Goal: Task Accomplishment & Management: Manage account settings

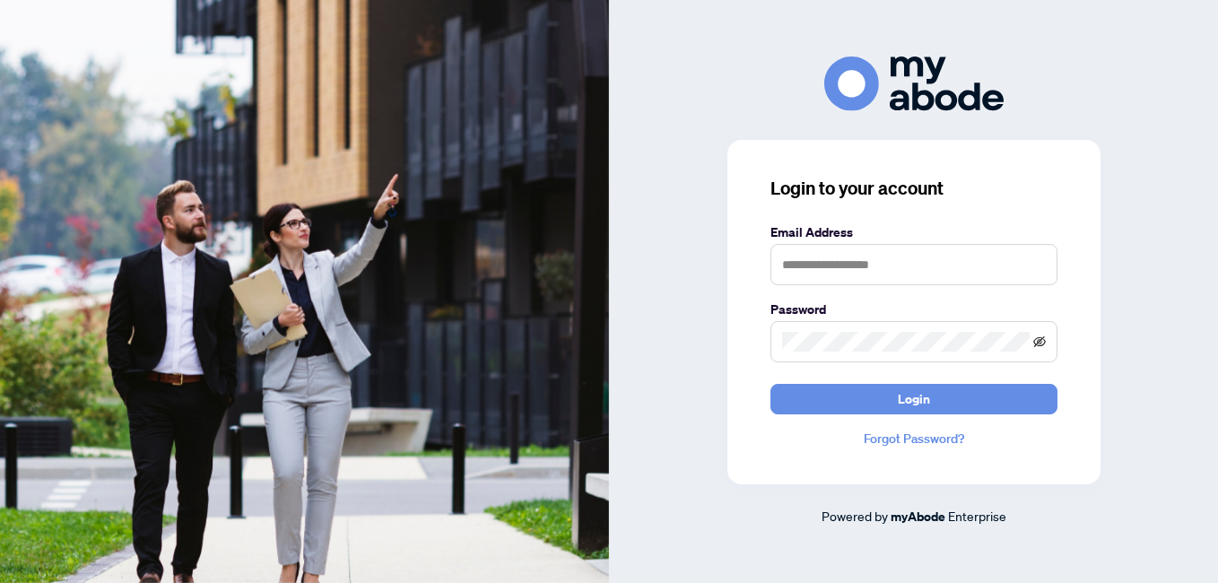
click at [1039, 342] on icon "eye-invisible" at bounding box center [1040, 341] width 13 height 11
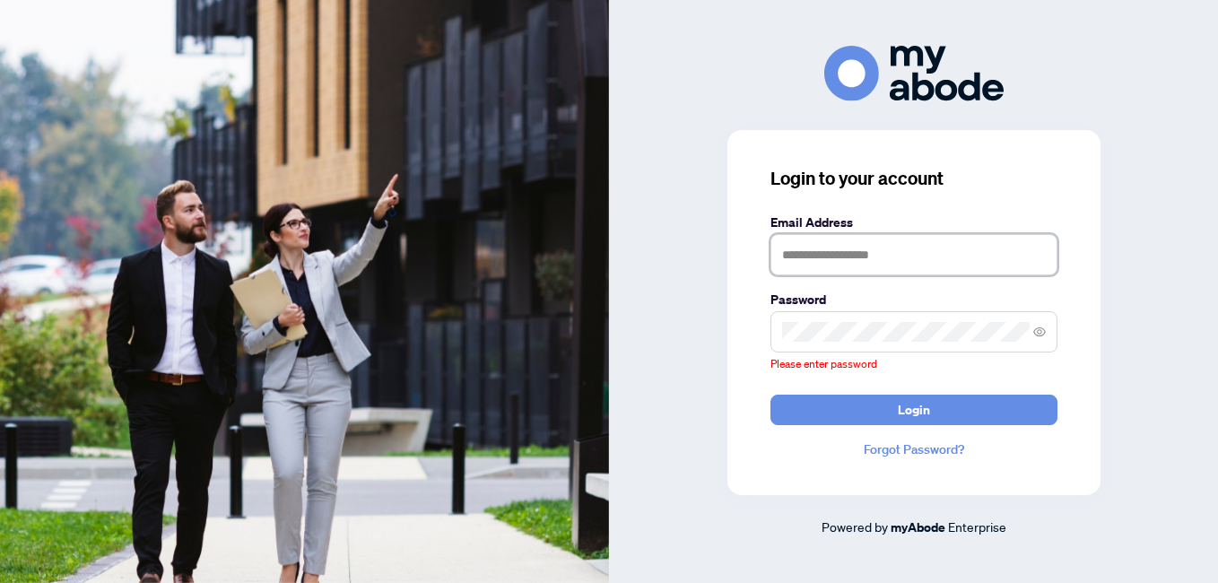
click at [808, 265] on input "text" at bounding box center [914, 254] width 287 height 41
type input "**********"
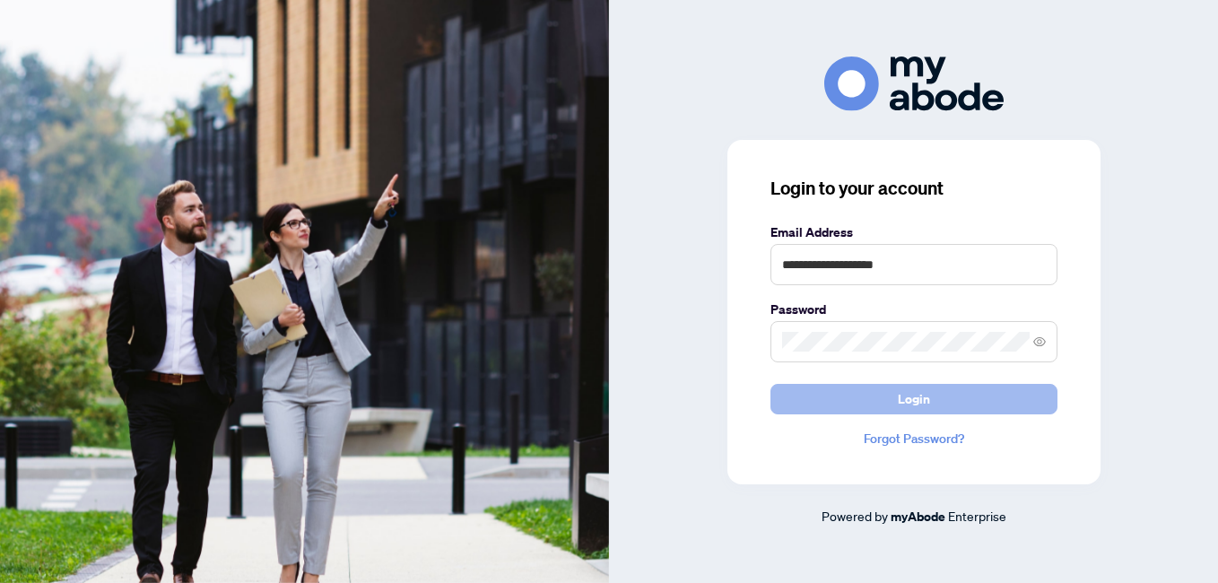
click at [917, 401] on span "Login" at bounding box center [914, 399] width 32 height 29
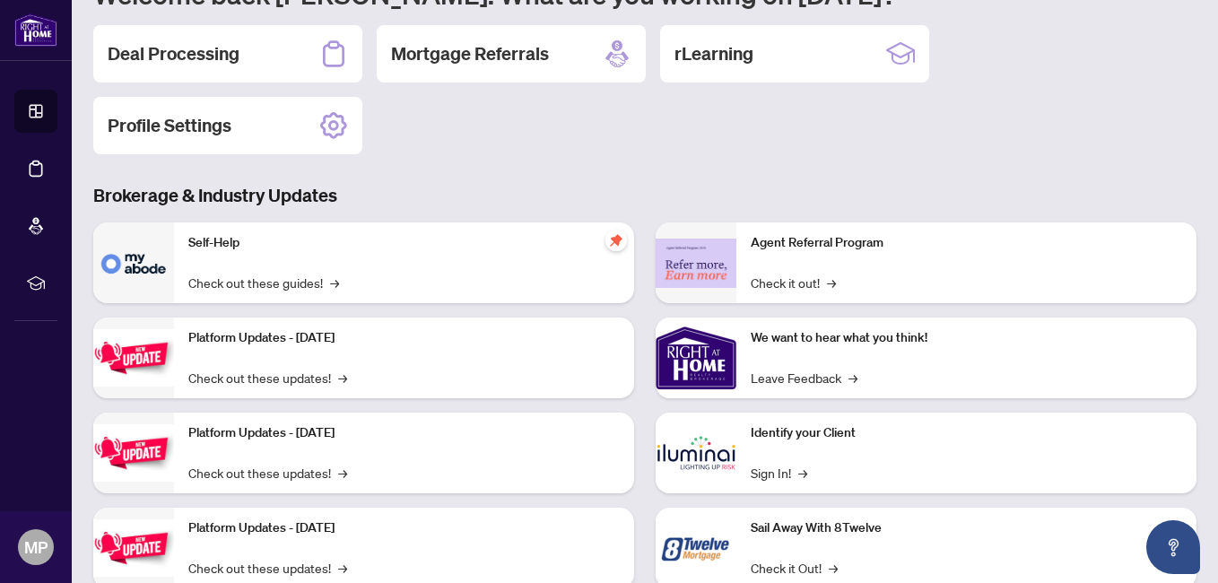
scroll to position [215, 0]
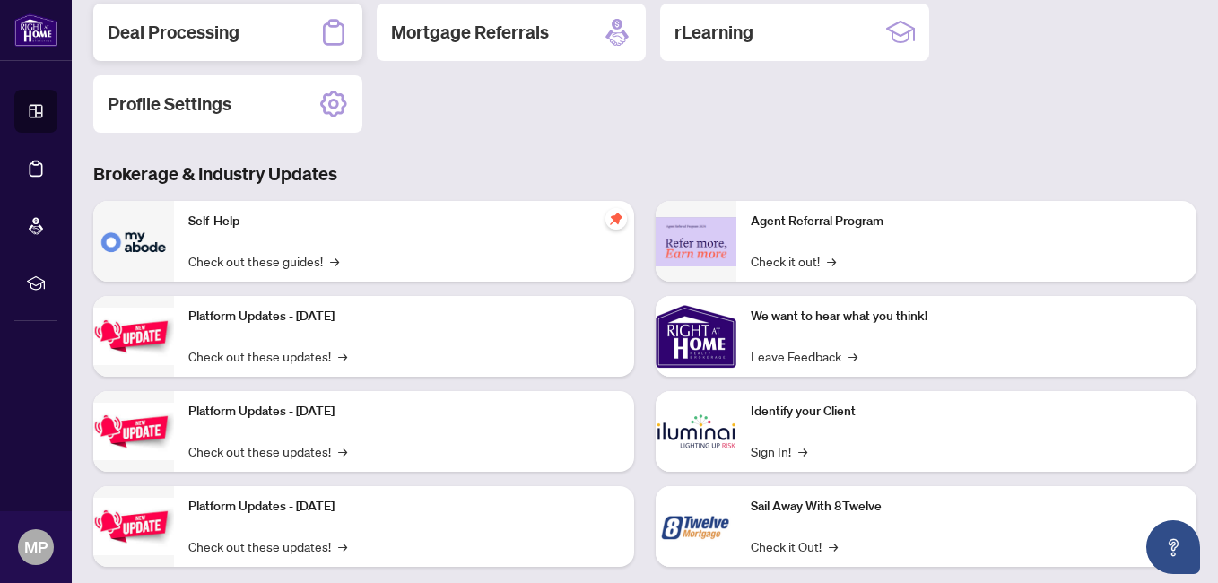
click at [266, 40] on div "Deal Processing" at bounding box center [227, 32] width 269 height 57
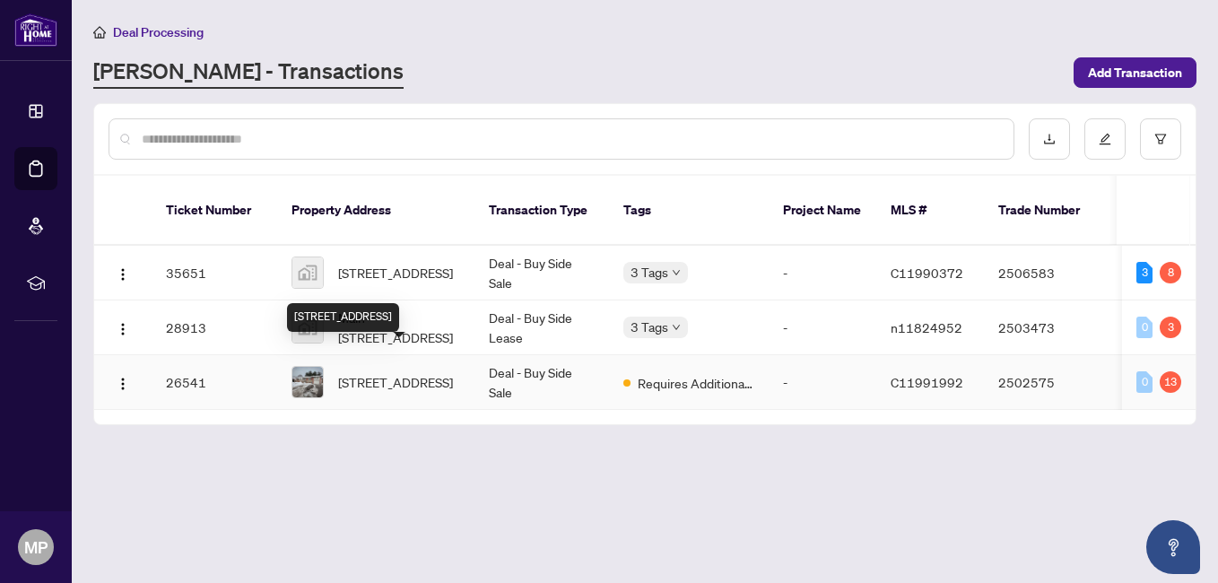
click at [417, 372] on span "997 Willowdale Ave, Toronto, Ontario M2M 3C8, Canada" at bounding box center [395, 382] width 115 height 20
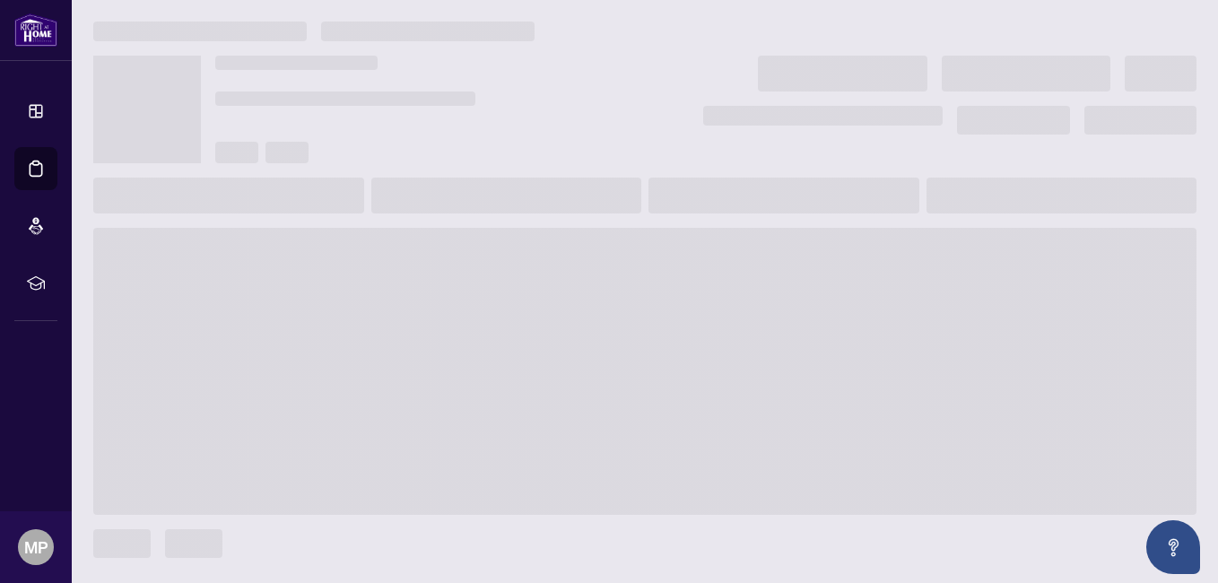
click at [417, 367] on span at bounding box center [645, 371] width 1104 height 287
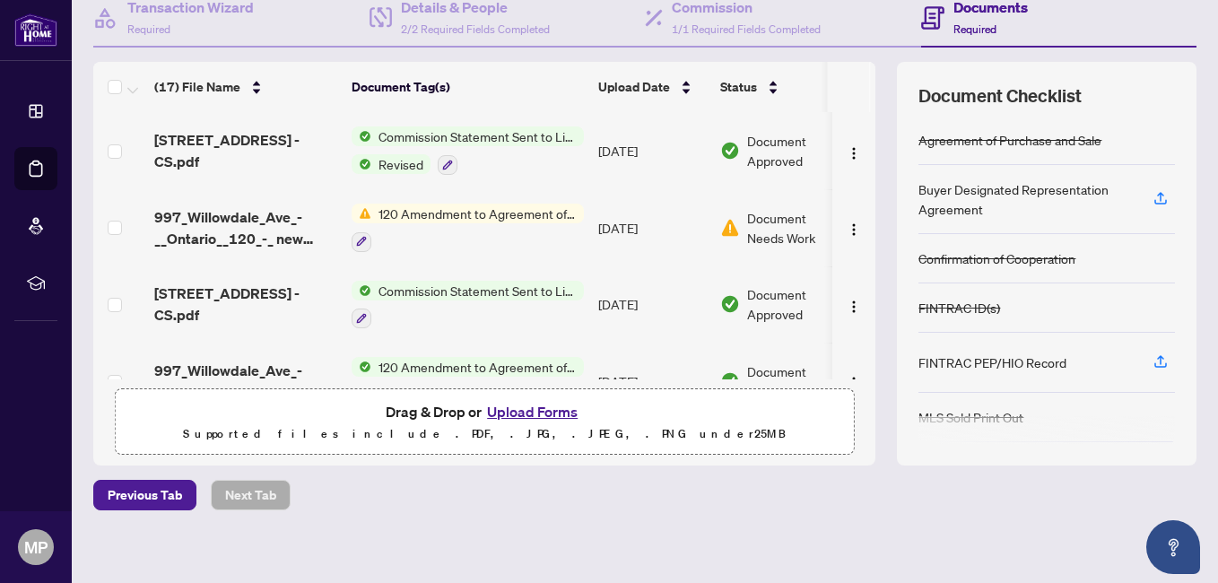
scroll to position [196, 0]
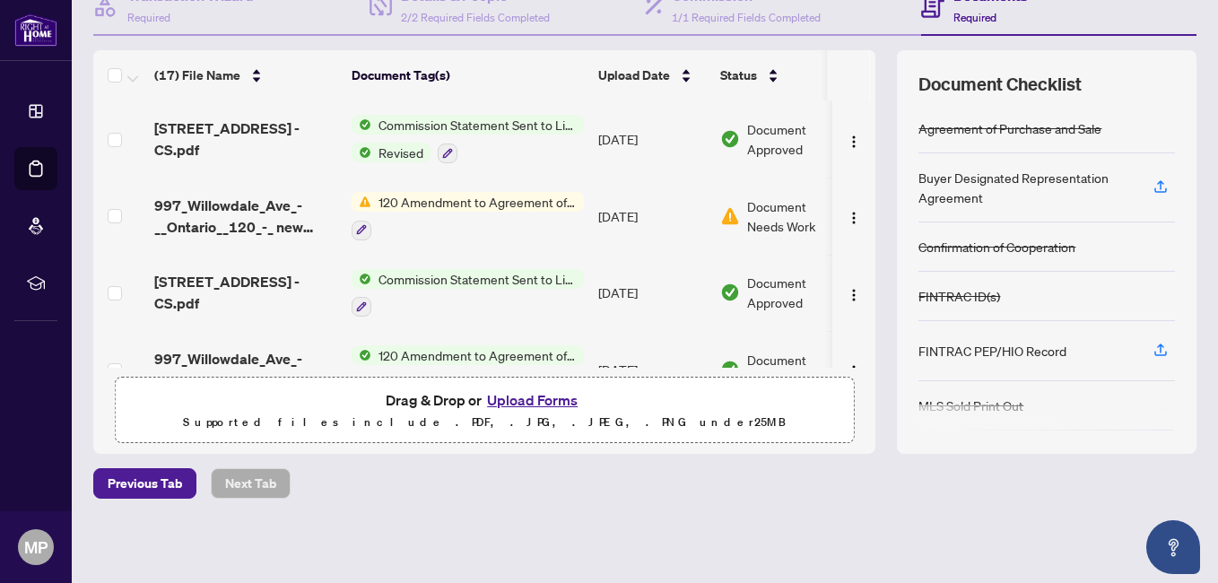
click at [519, 397] on button "Upload Forms" at bounding box center [532, 399] width 101 height 23
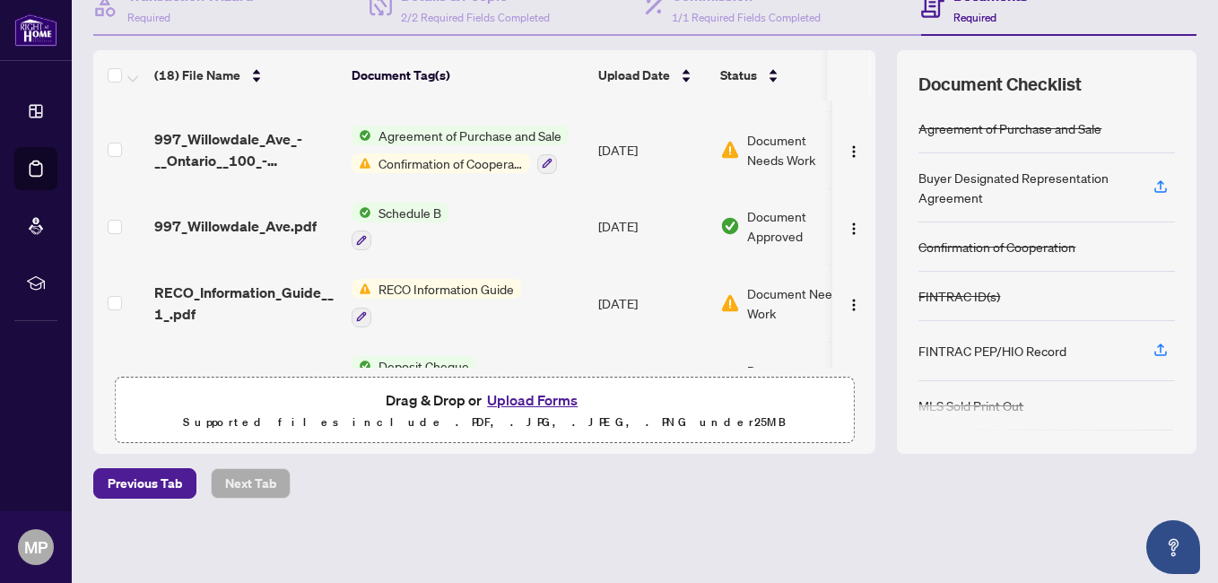
scroll to position [1106, 0]
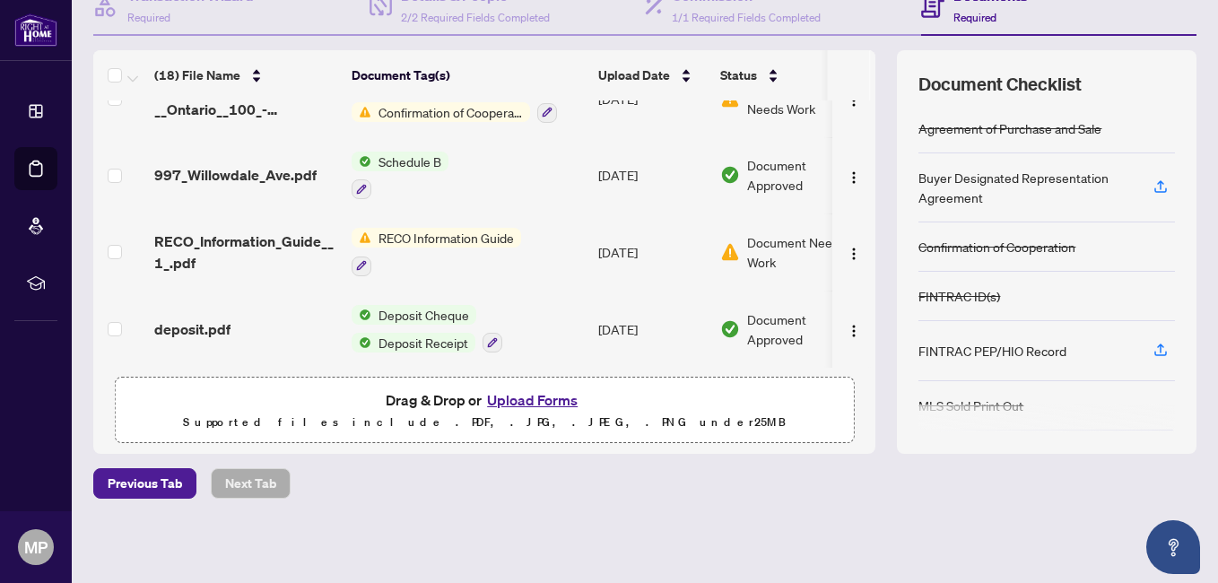
click at [526, 397] on button "Upload Forms" at bounding box center [532, 399] width 101 height 23
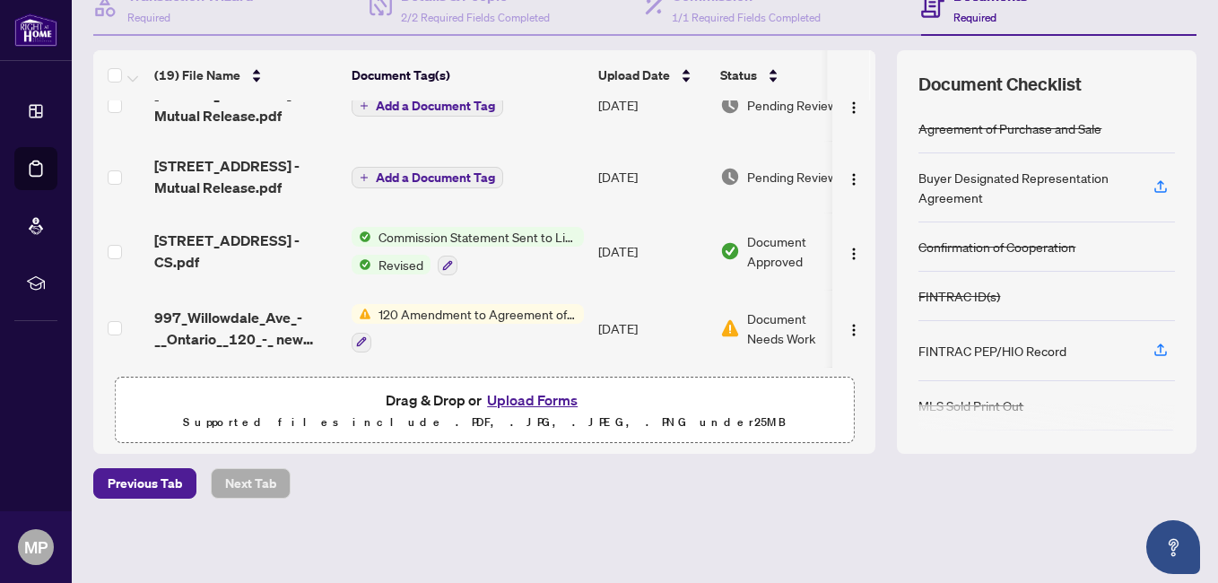
scroll to position [0, 0]
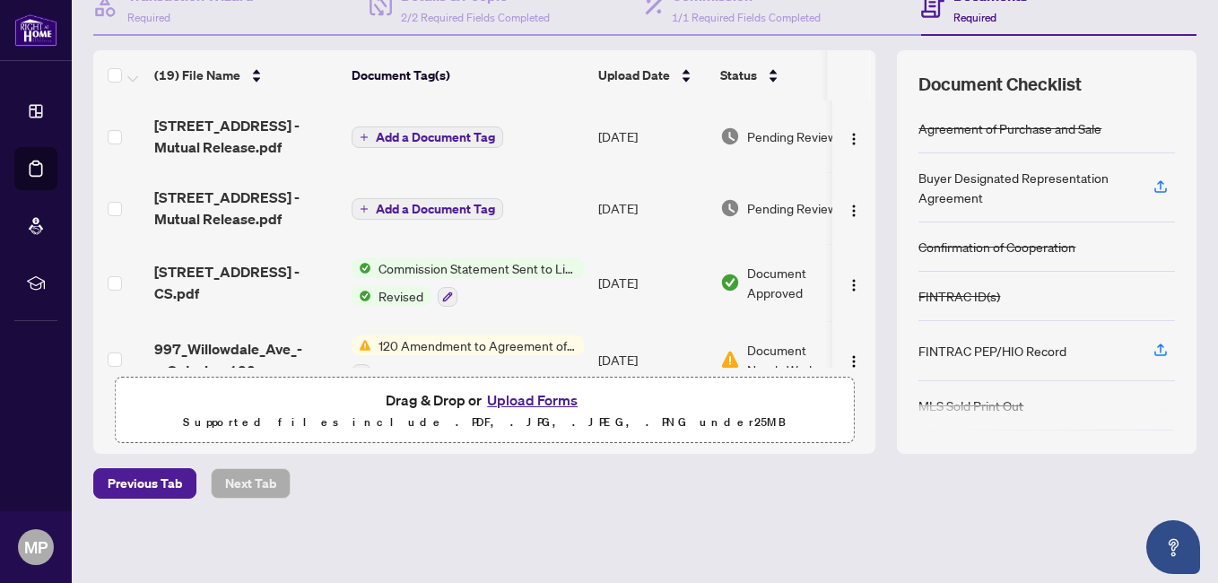
click at [418, 206] on span "Add a Document Tag" at bounding box center [435, 209] width 119 height 13
click at [418, 206] on div "Please browse the list or search to apply tags to: 997 Willowdale Ave - Ontario…" at bounding box center [609, 186] width 409 height 136
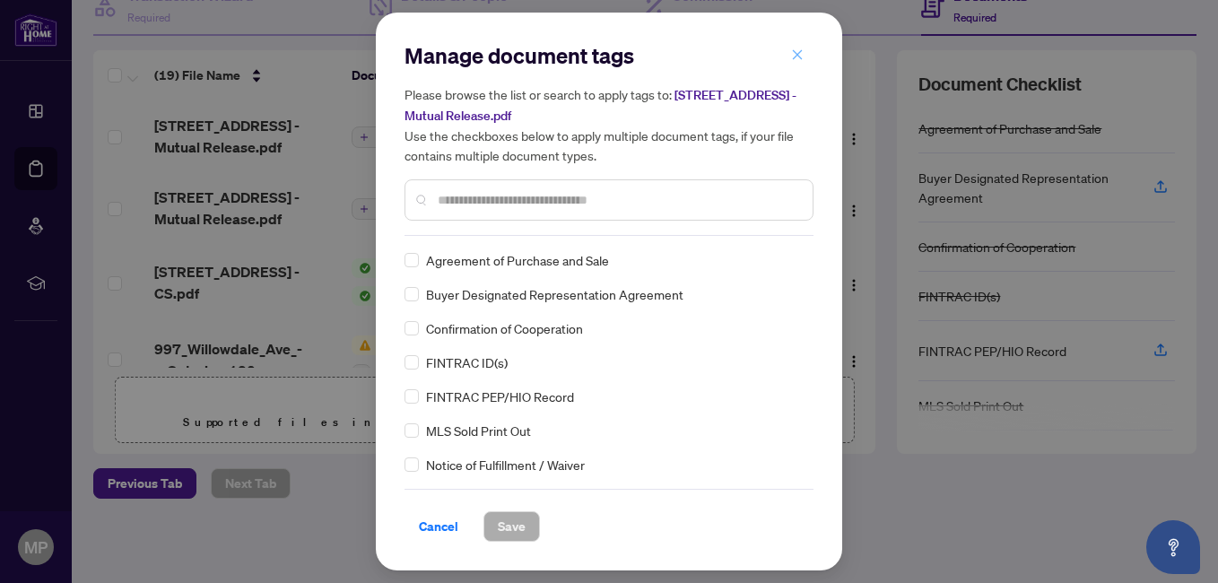
click at [798, 52] on icon "close" at bounding box center [797, 54] width 13 height 13
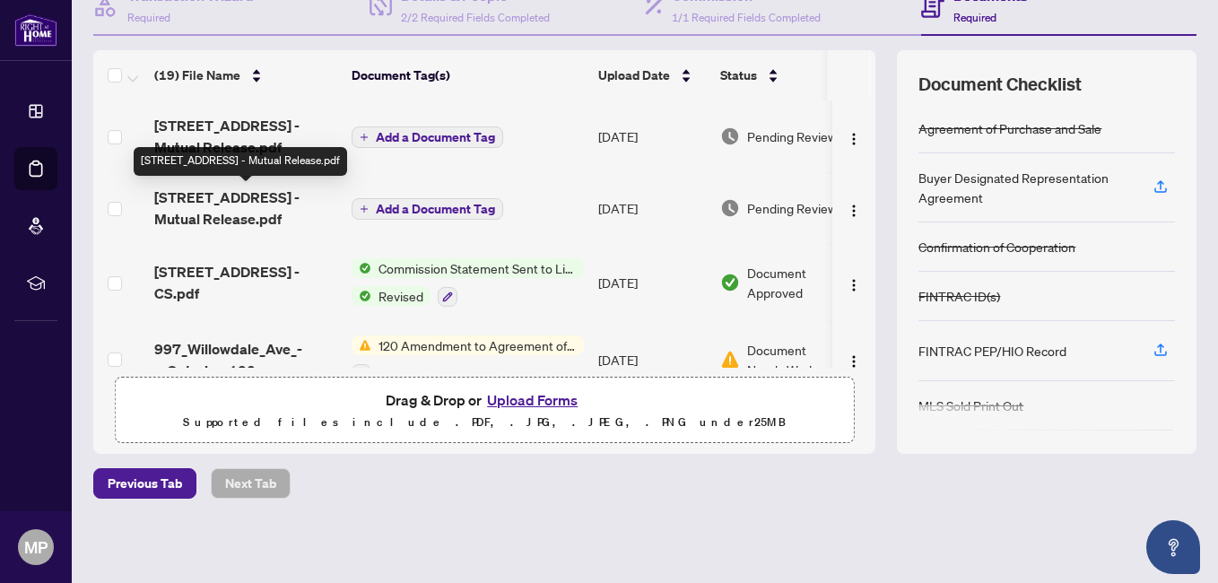
click at [214, 201] on span "997 Willowdale Ave - Ontario 122 - Mutual Release.pdf" at bounding box center [245, 208] width 183 height 43
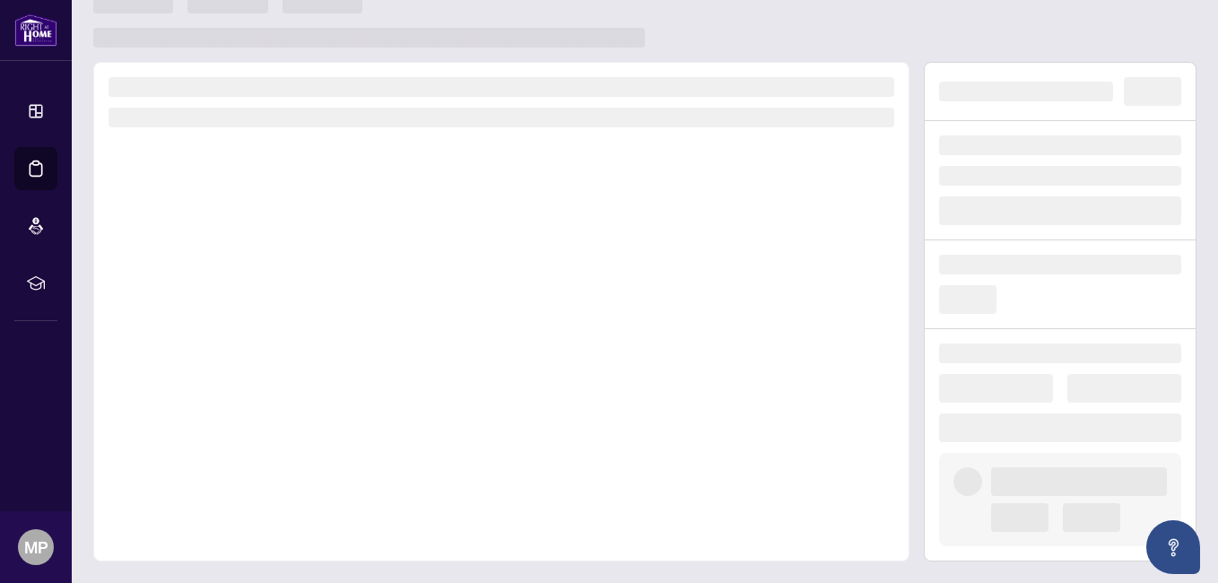
scroll to position [28, 0]
click at [214, 201] on div at bounding box center [501, 312] width 816 height 500
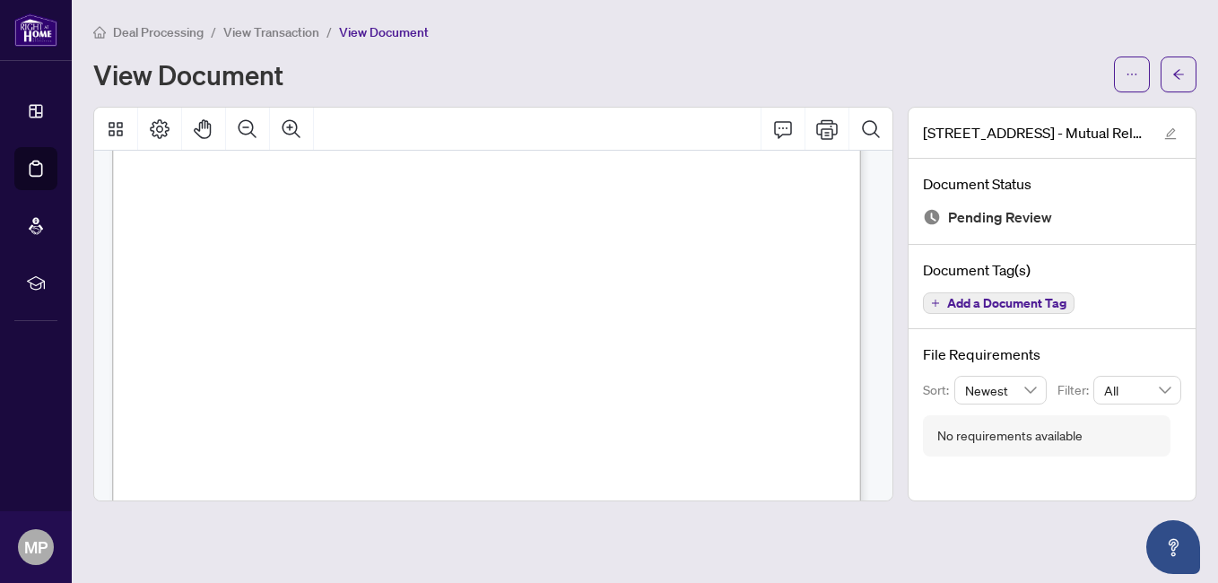
scroll to position [0, 0]
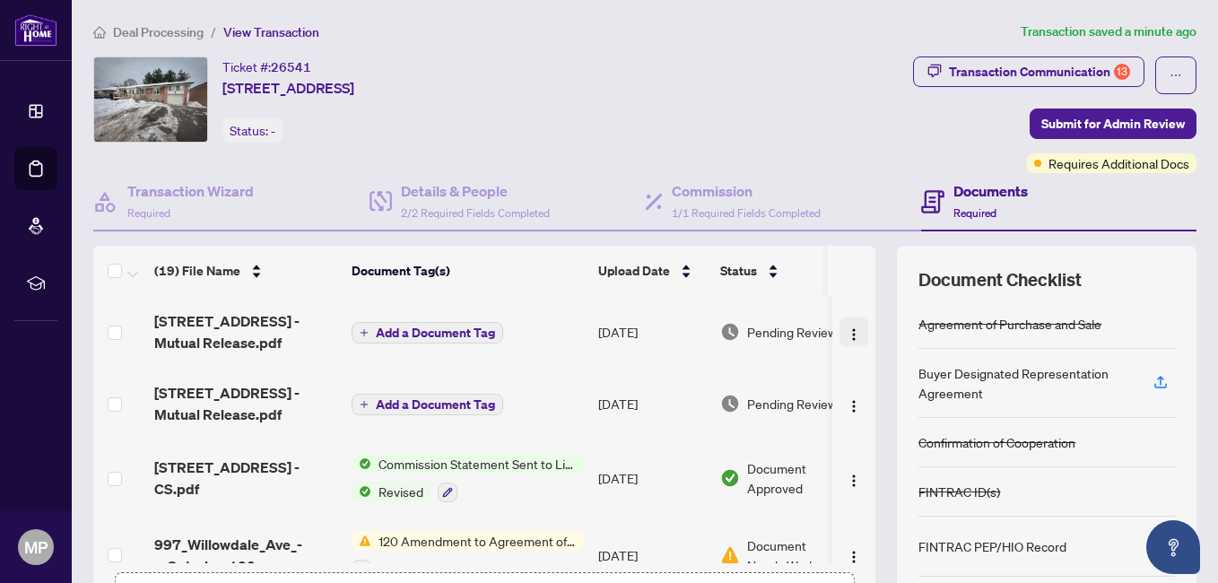
click at [847, 334] on img "button" at bounding box center [854, 334] width 14 height 14
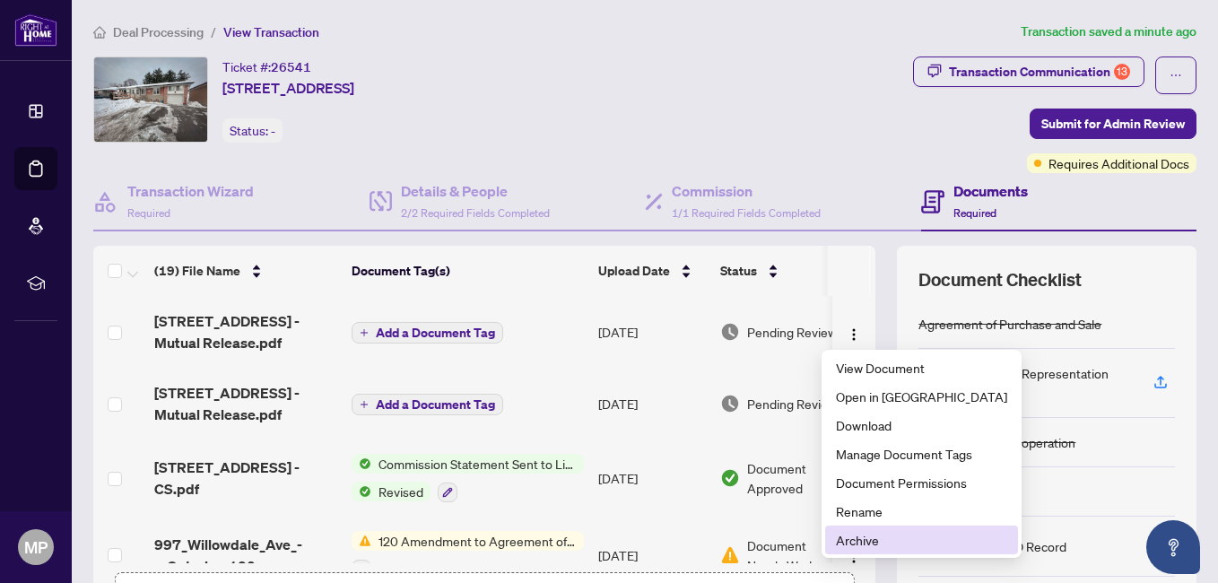
click at [890, 548] on span "Archive" at bounding box center [921, 540] width 171 height 20
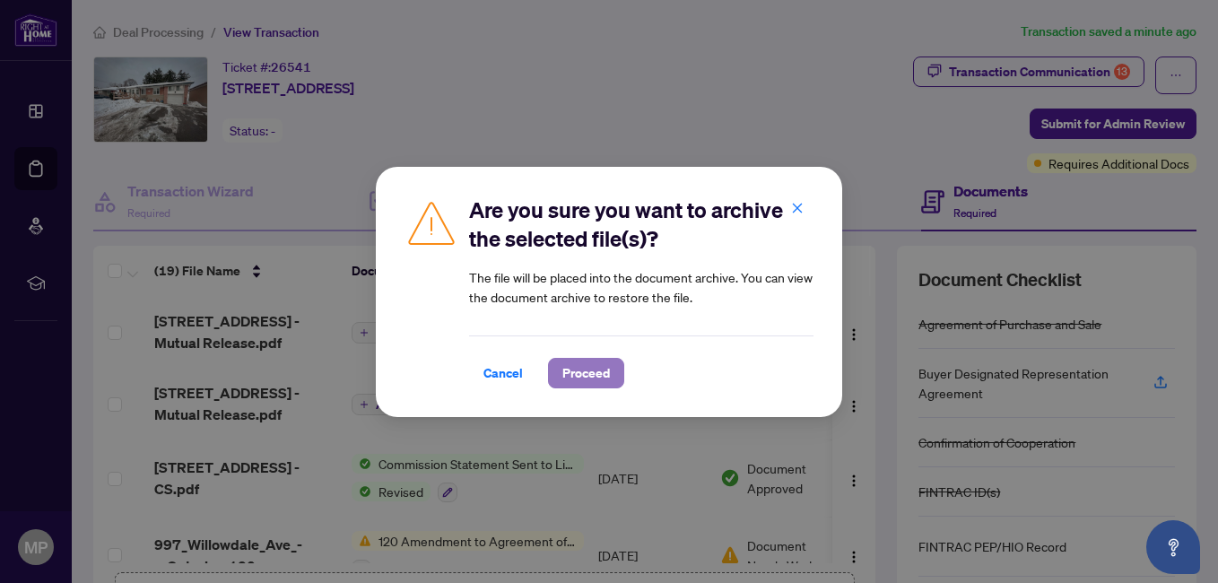
click at [566, 374] on span "Proceed" at bounding box center [587, 373] width 48 height 29
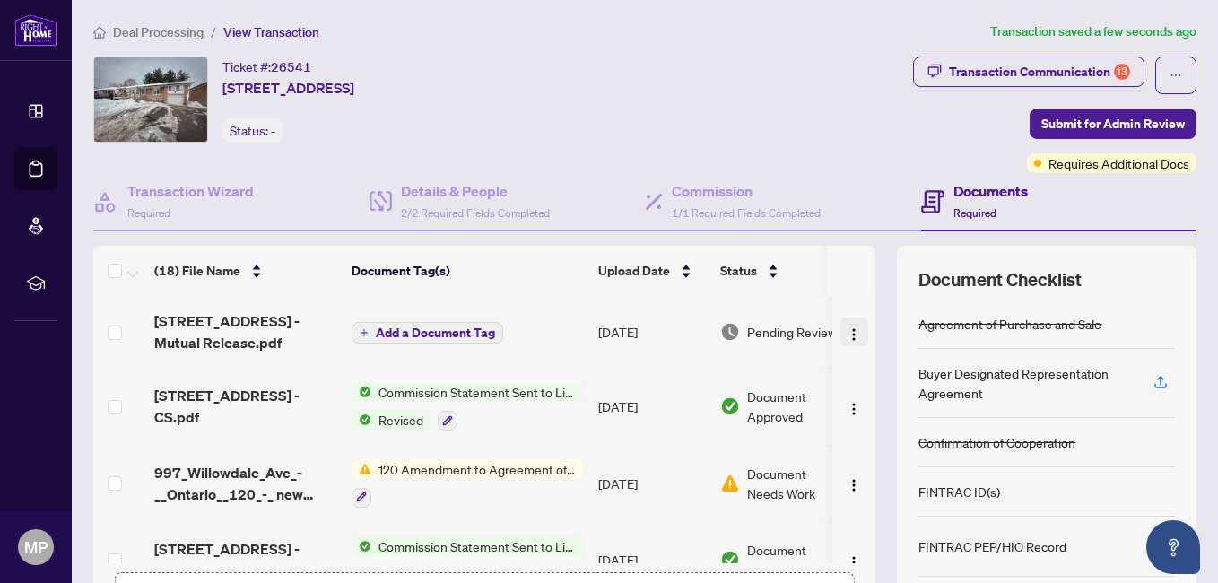
click at [847, 328] on img "button" at bounding box center [854, 334] width 14 height 14
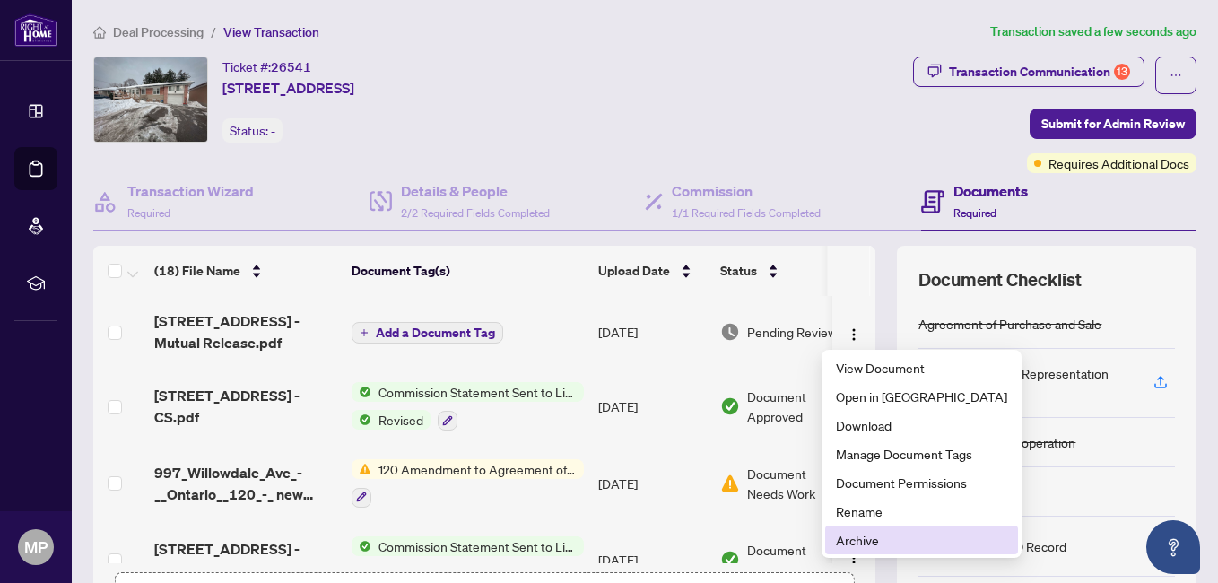
click at [842, 540] on span "Archive" at bounding box center [921, 540] width 171 height 20
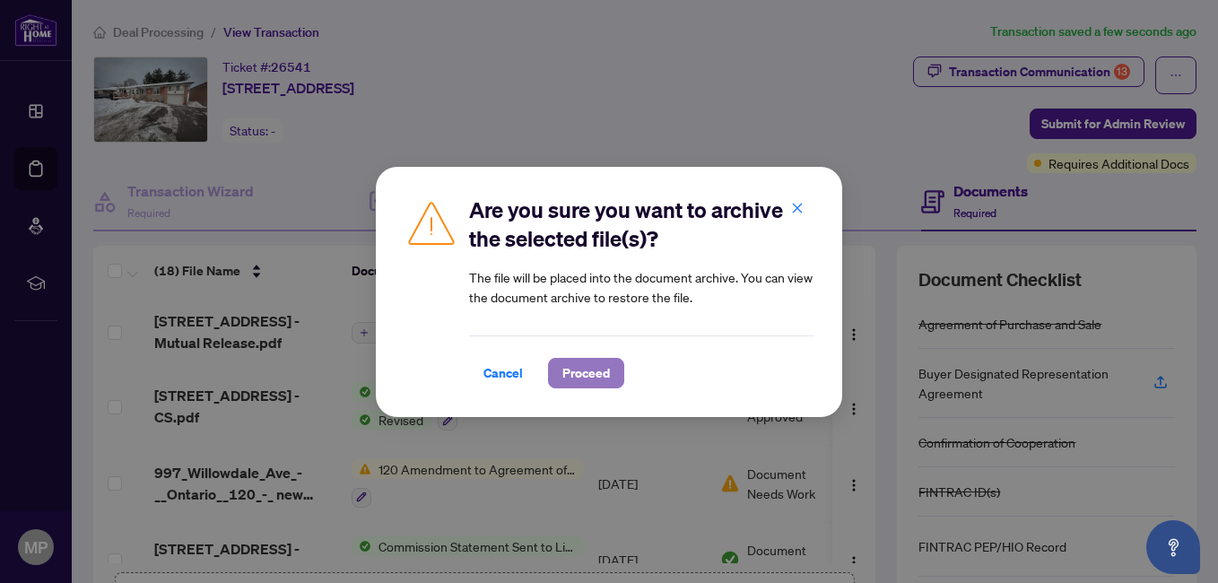
click at [582, 374] on span "Proceed" at bounding box center [587, 373] width 48 height 29
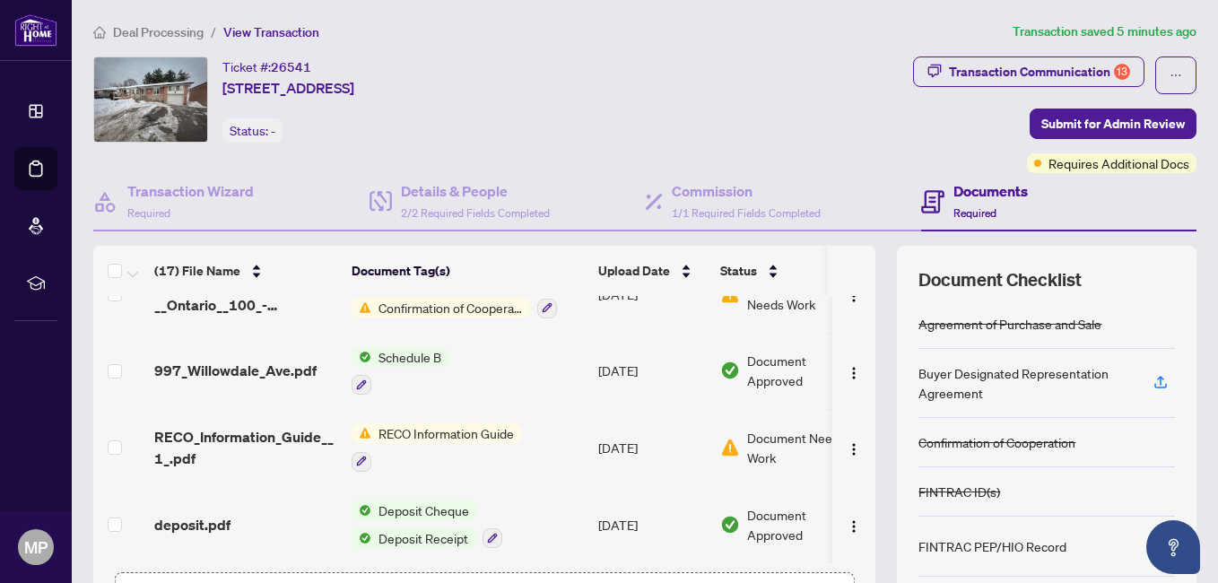
scroll to position [196, 0]
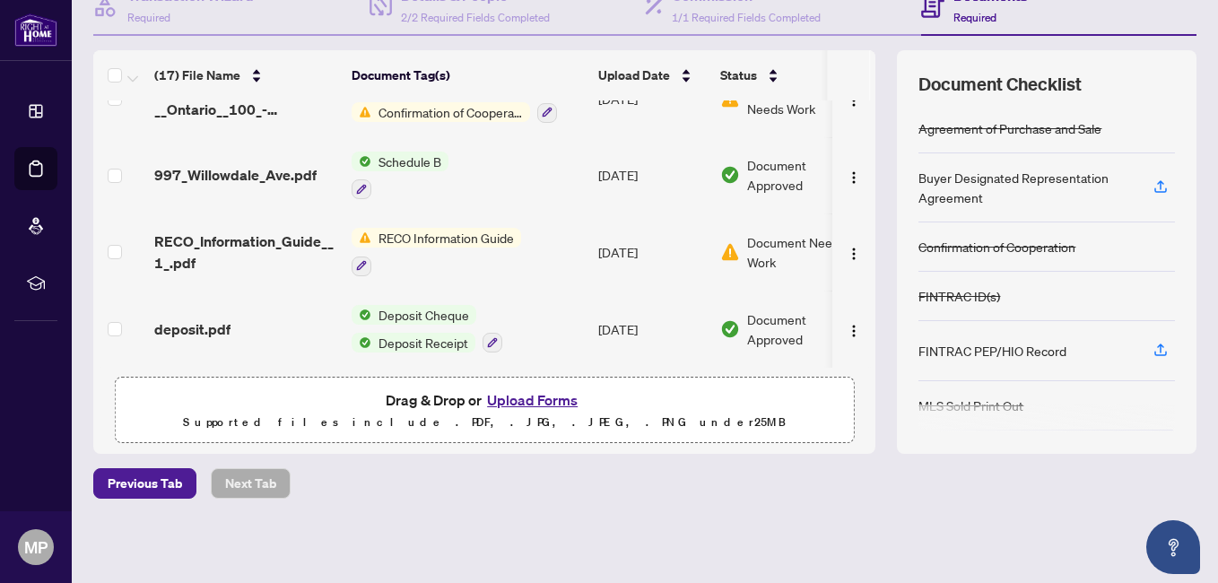
click at [524, 401] on button "Upload Forms" at bounding box center [532, 399] width 101 height 23
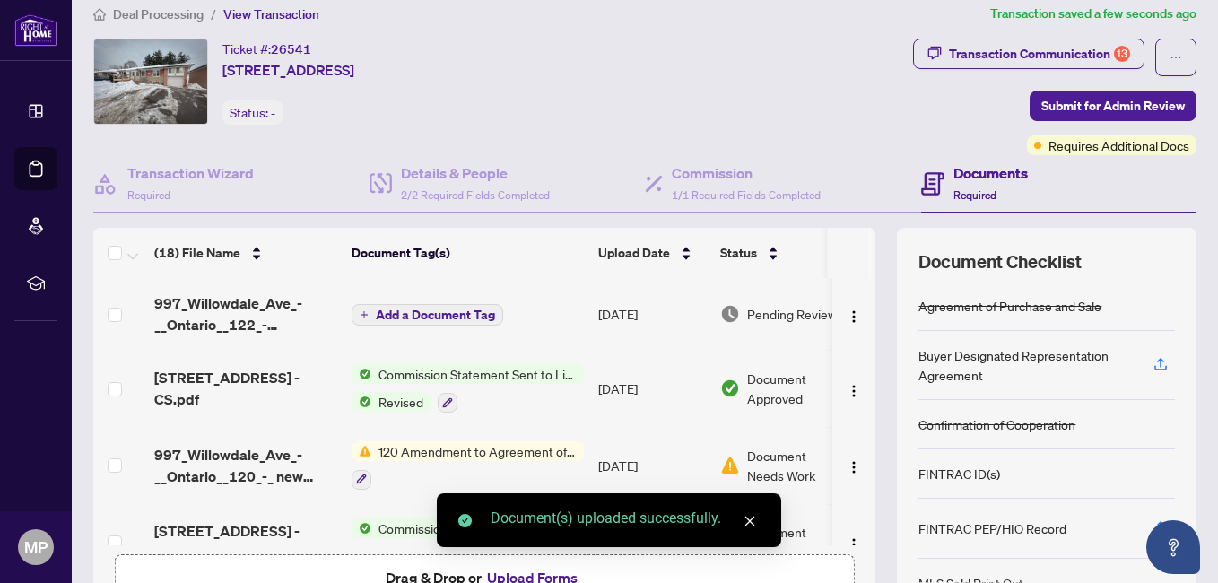
scroll to position [0, 0]
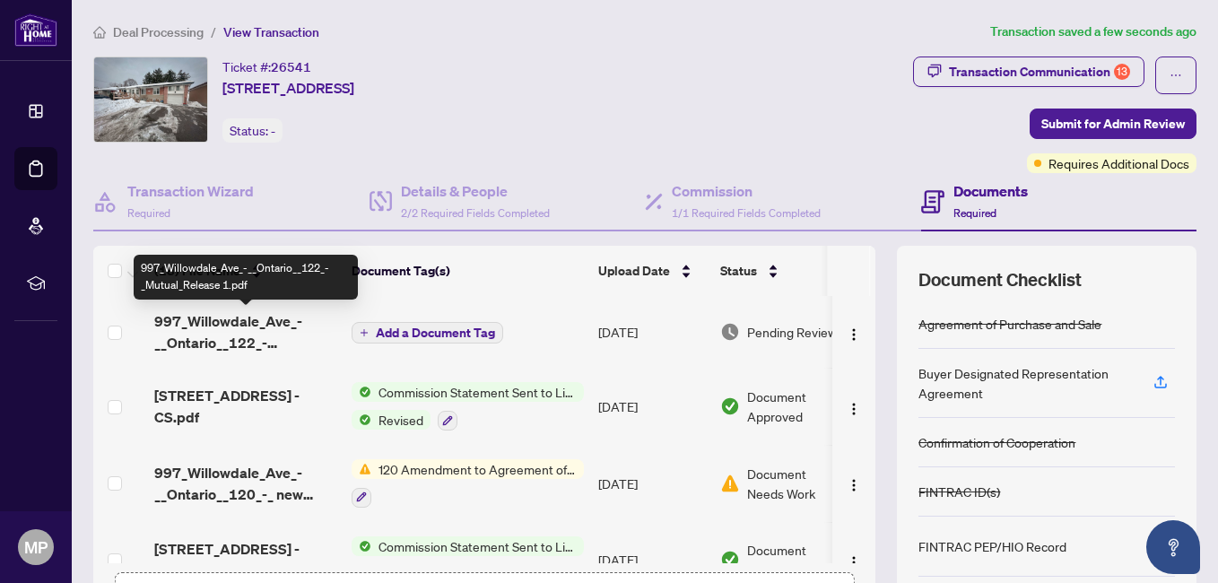
click at [264, 325] on span "997_Willowdale_Ave_-__Ontario__122_-_Mutual_Release 1.pdf" at bounding box center [245, 331] width 183 height 43
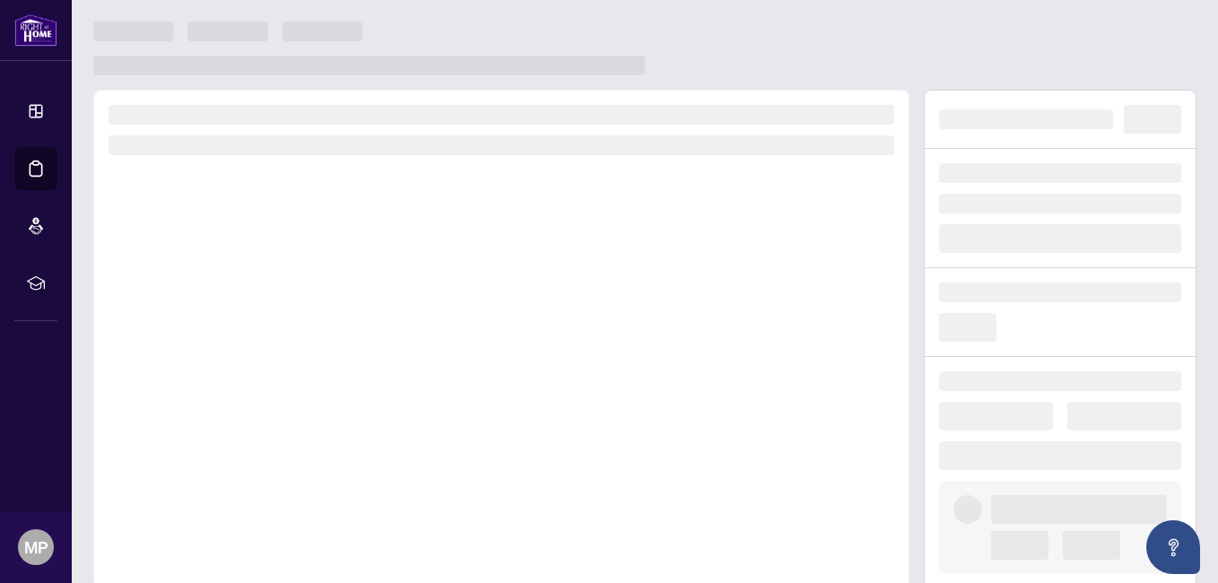
click at [264, 325] on div at bounding box center [501, 340] width 816 height 500
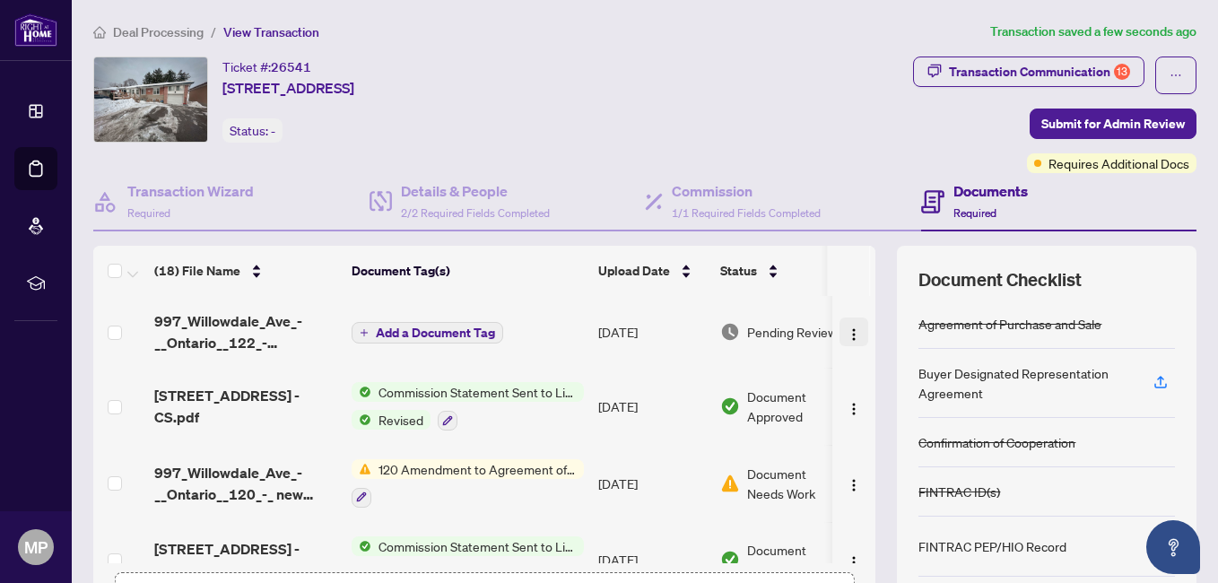
click at [847, 332] on img "button" at bounding box center [854, 334] width 14 height 14
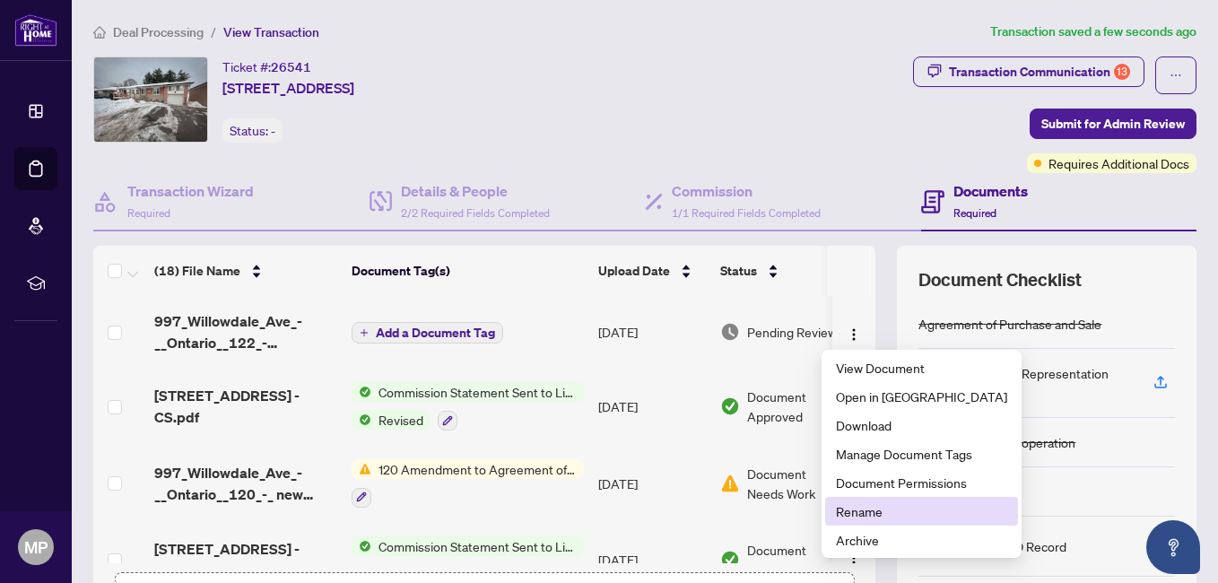
click at [840, 513] on span "Rename" at bounding box center [921, 512] width 171 height 20
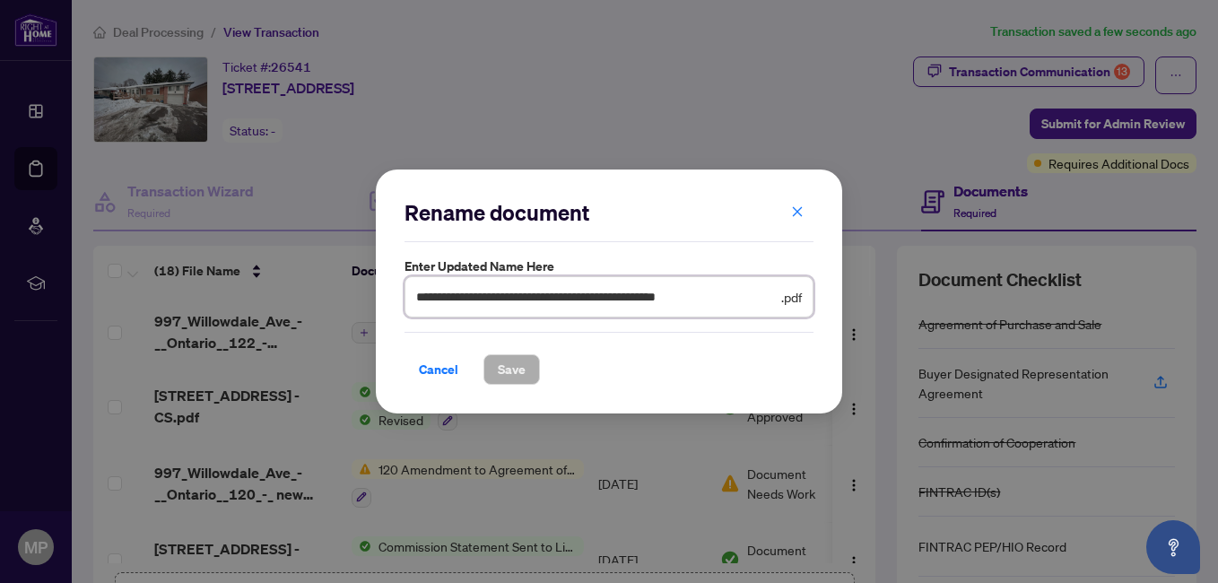
drag, startPoint x: 529, startPoint y: 298, endPoint x: 406, endPoint y: 298, distance: 123.8
click at [406, 298] on span "**********" at bounding box center [609, 296] width 409 height 41
click at [474, 297] on input "**********" at bounding box center [597, 297] width 362 height 20
click at [491, 295] on input "**********" at bounding box center [597, 297] width 362 height 20
type input "**********"
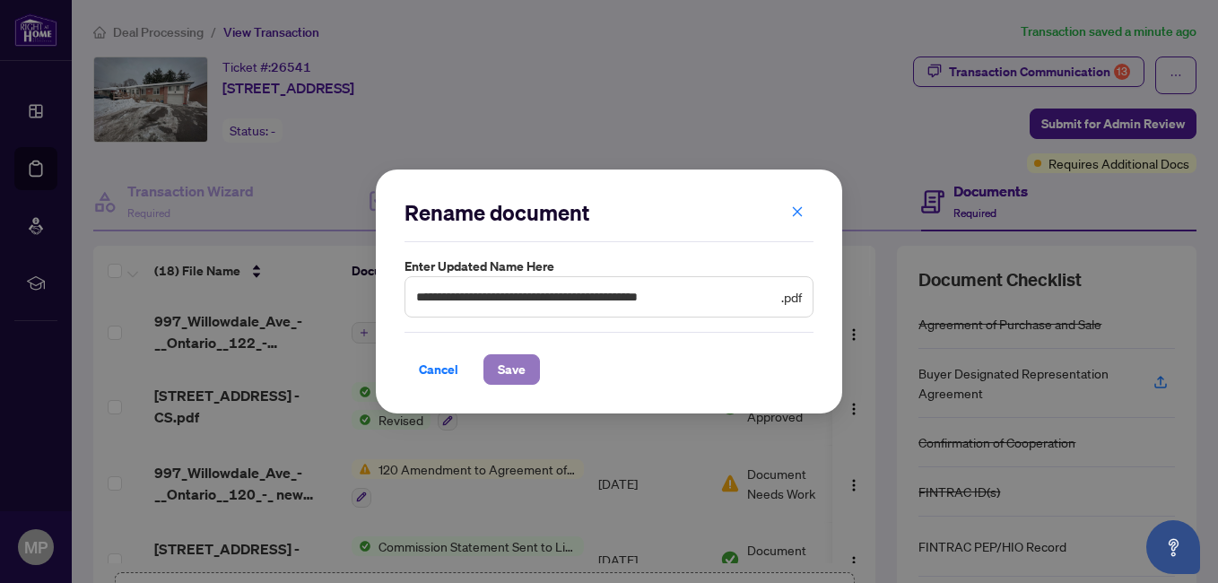
click at [503, 369] on span "Save" at bounding box center [512, 369] width 28 height 29
